Goal: Use online tool/utility: Utilize a website feature to perform a specific function

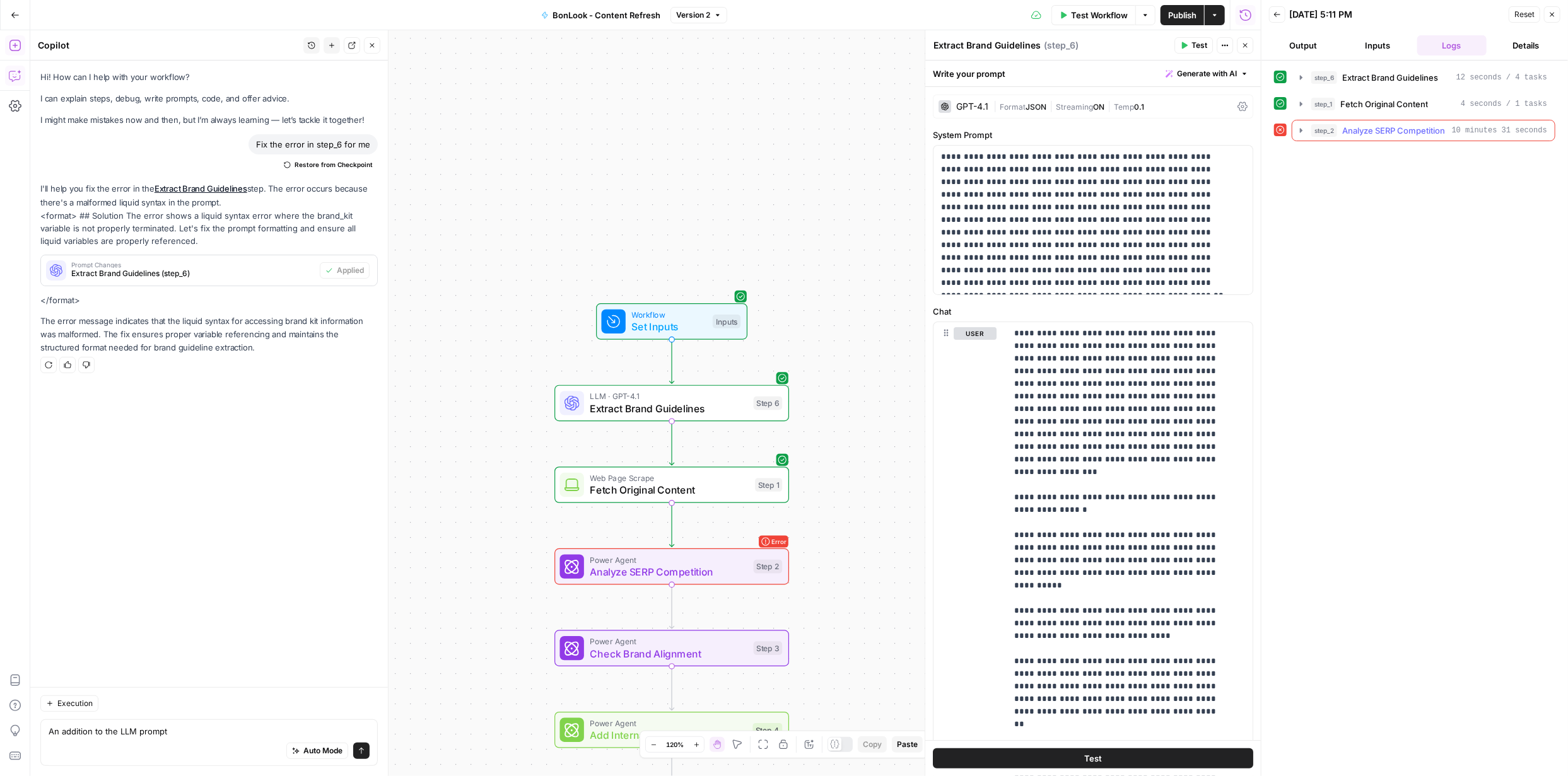
type textarea "An addition to the LLM prompt"
click at [1300, 130] on icon "button" at bounding box center [1301, 130] width 10 height 10
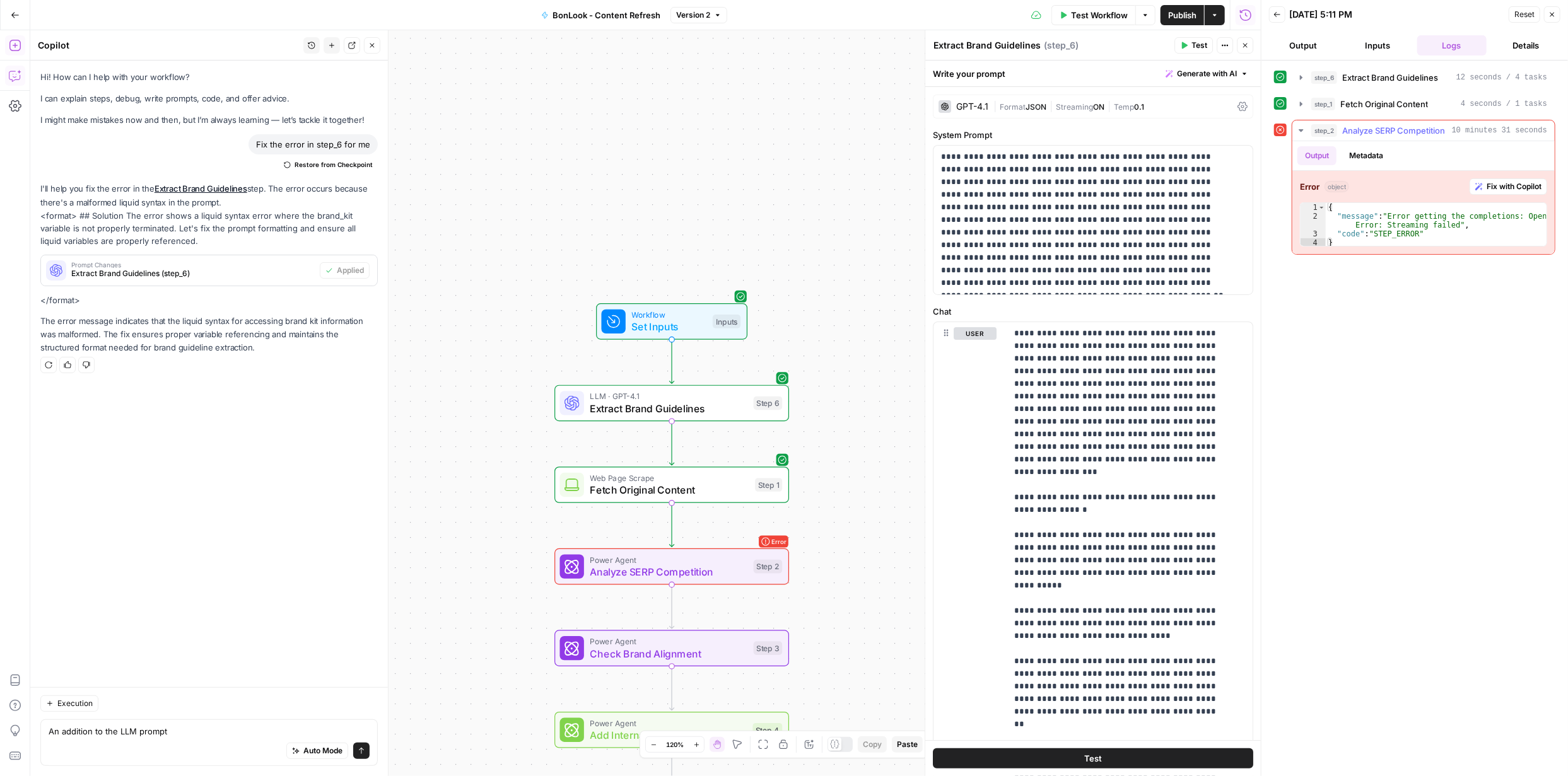
click at [1511, 185] on span "Fix with Copilot" at bounding box center [1513, 187] width 55 height 11
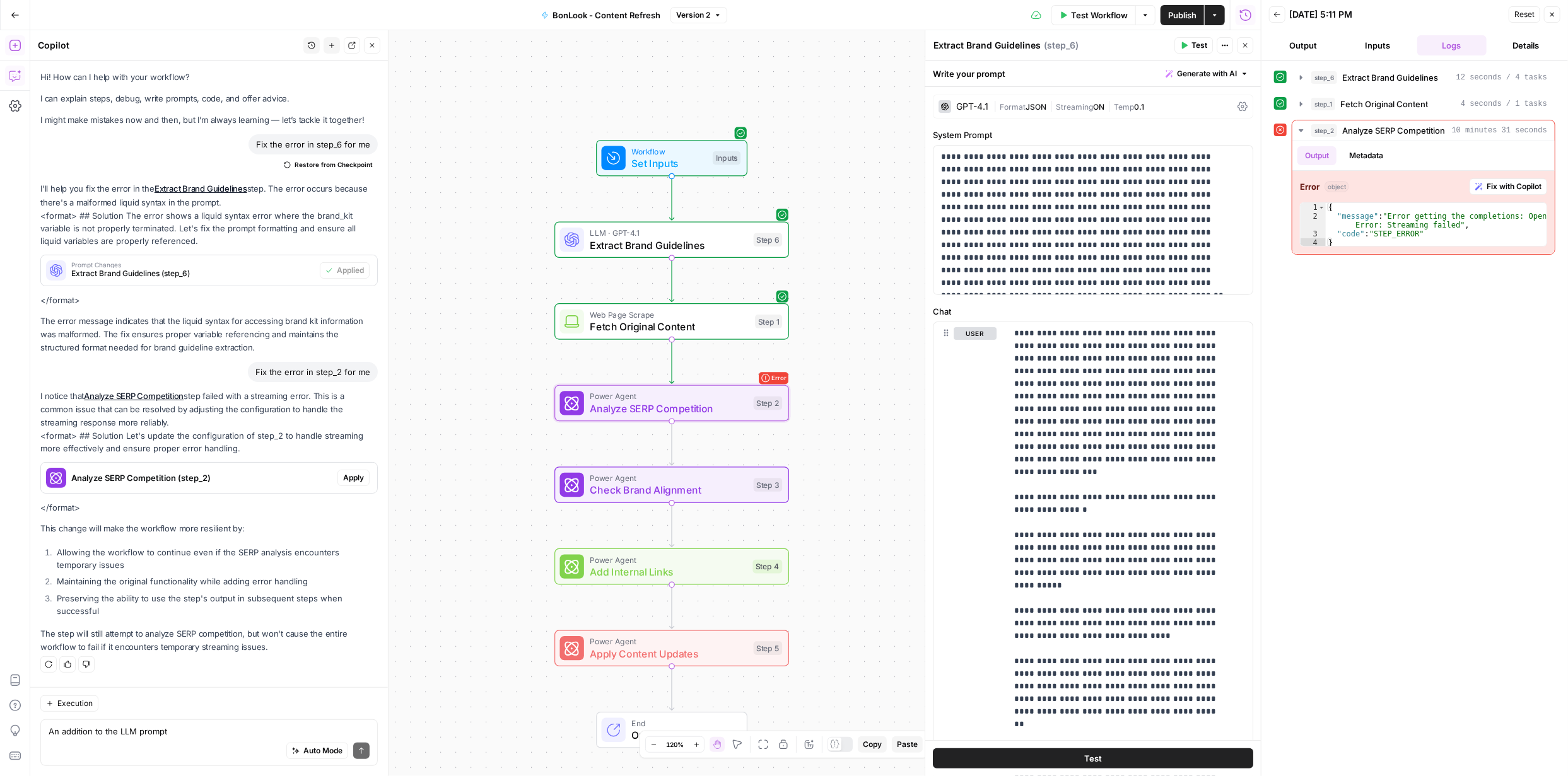
click at [356, 476] on span "Apply" at bounding box center [353, 478] width 21 height 11
click at [751, 164] on span "Apply anyway" at bounding box center [755, 160] width 61 height 13
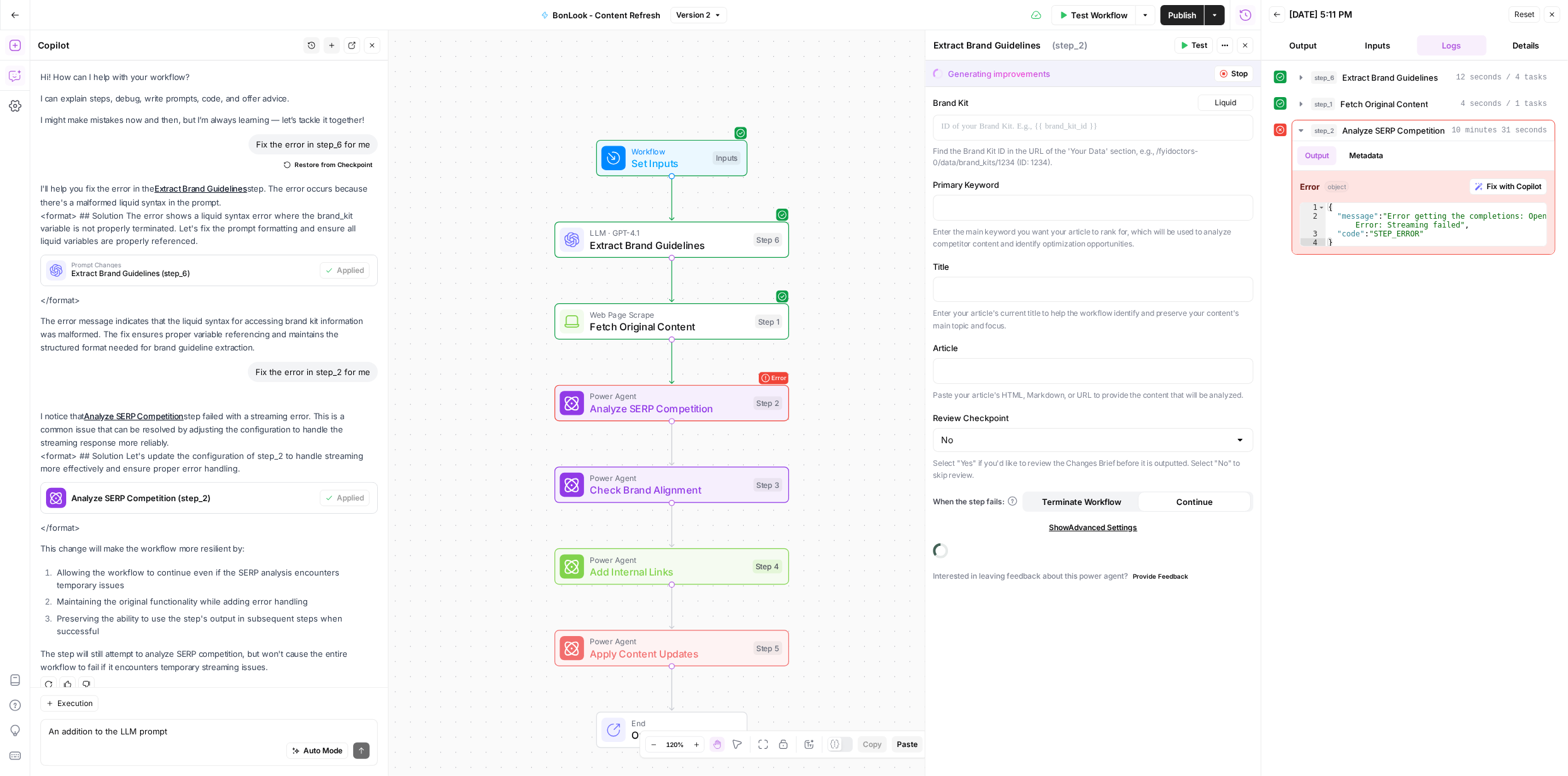
type textarea "Analyze SERP Competition"
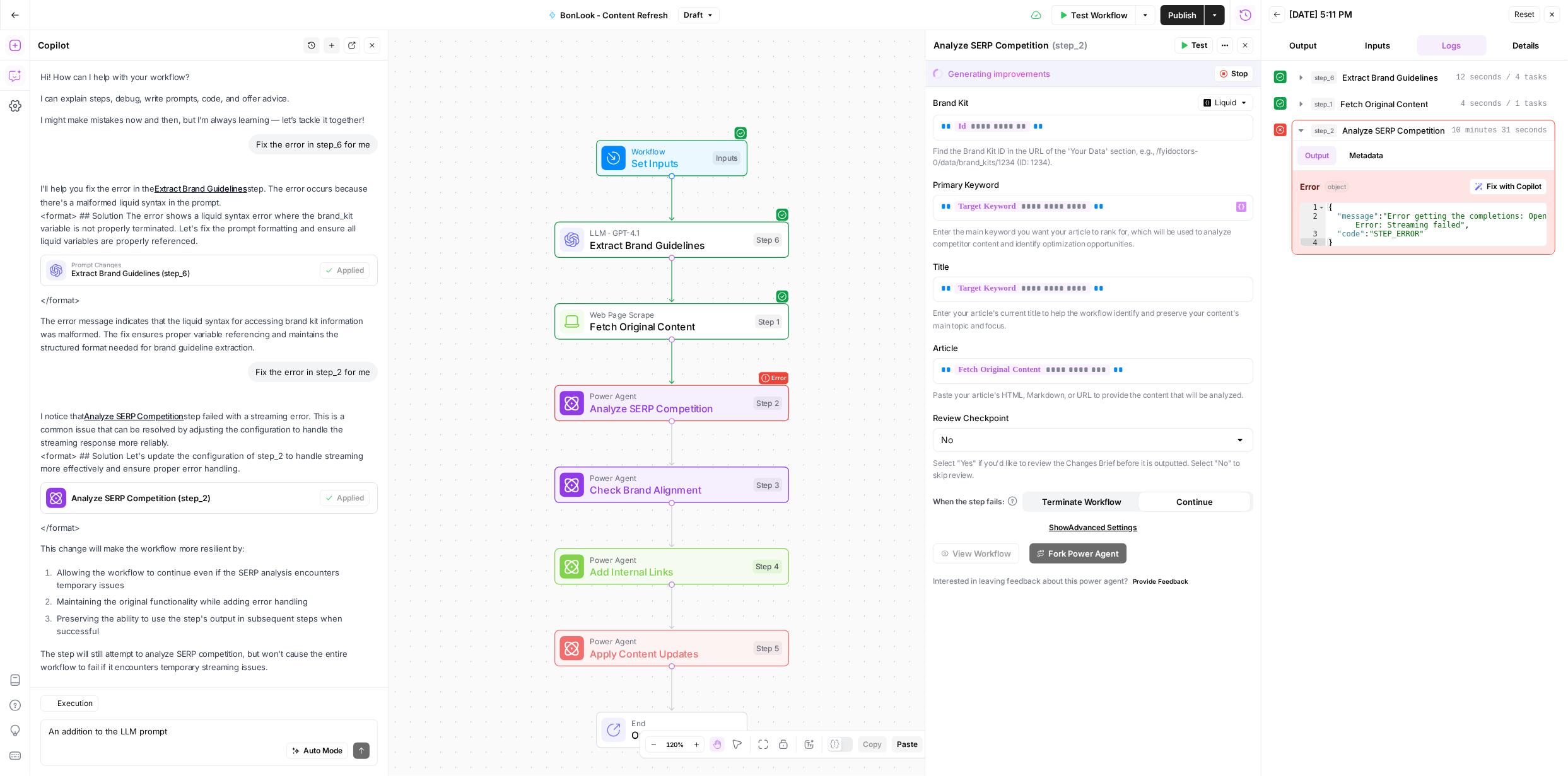
scroll to position [16, 0]
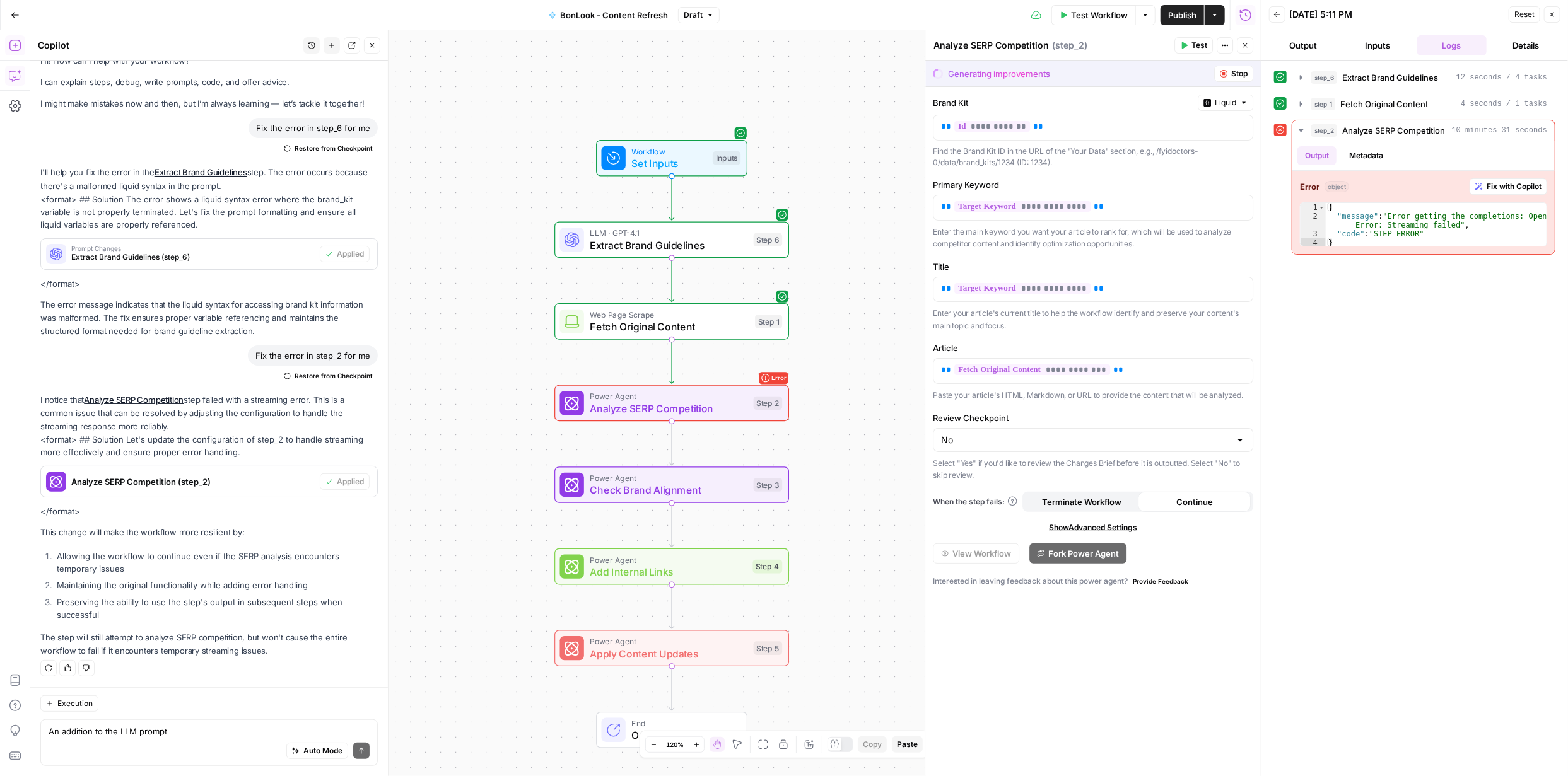
click at [1198, 498] on span "Continue" at bounding box center [1195, 502] width 36 height 13
click at [1199, 48] on span "Test" at bounding box center [1199, 45] width 15 height 11
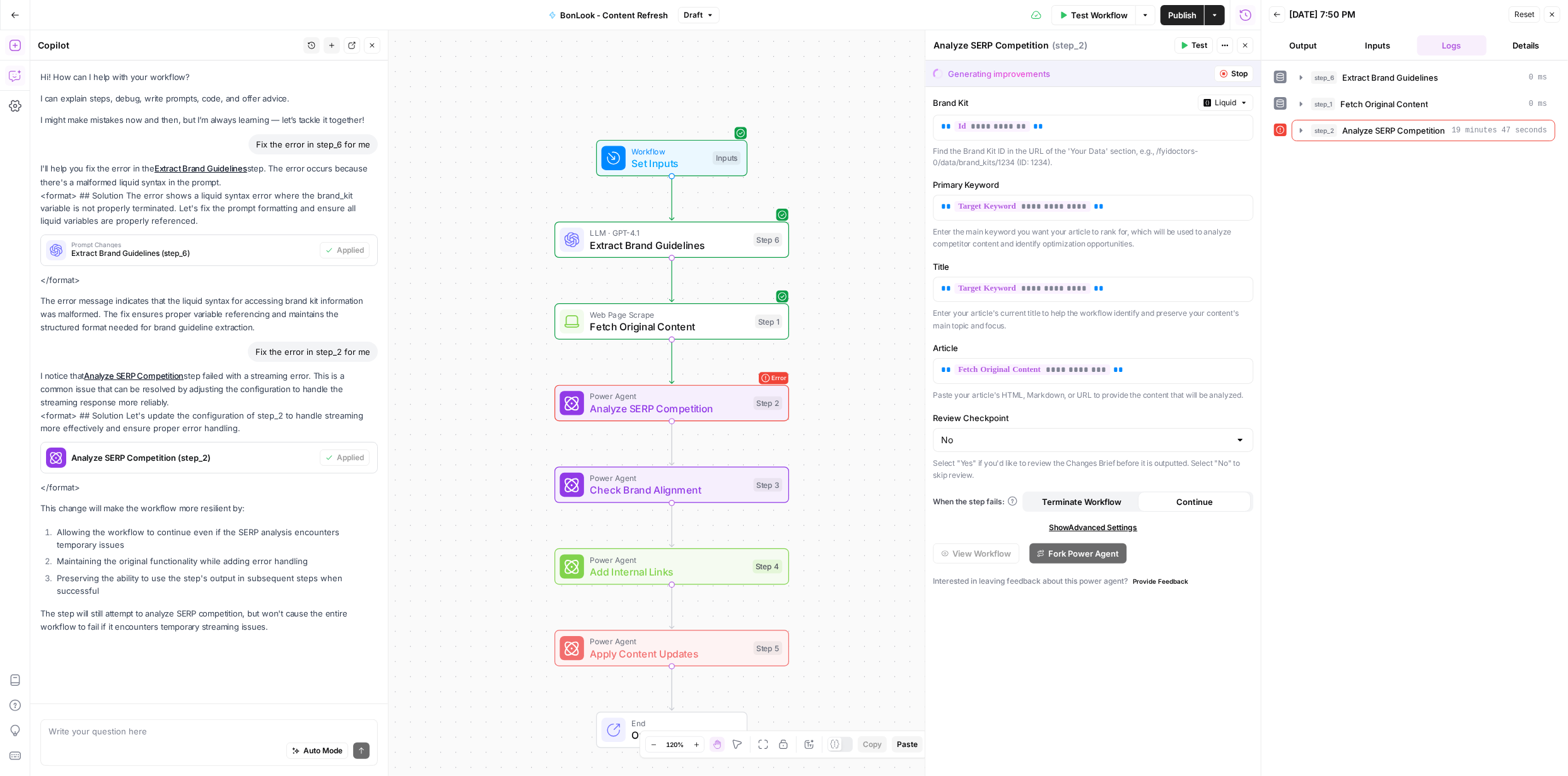
scroll to position [16, 0]
